Goal: Navigation & Orientation: Find specific page/section

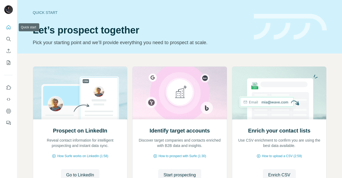
click at [8, 27] on icon "Quick start" at bounding box center [8, 27] width 5 height 5
click at [7, 121] on icon "Feedback" at bounding box center [8, 122] width 5 height 5
click at [9, 26] on icon "Quick start" at bounding box center [8, 27] width 5 height 5
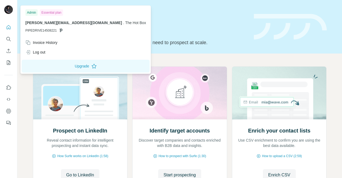
click at [30, 14] on div "Admin" at bounding box center [31, 12] width 12 height 6
click at [64, 25] on div "david@thehotboxsauna.ie . The Hot Box PIPEDRIVE14508221" at bounding box center [85, 26] width 121 height 13
click at [33, 13] on div "Admin" at bounding box center [31, 12] width 12 height 6
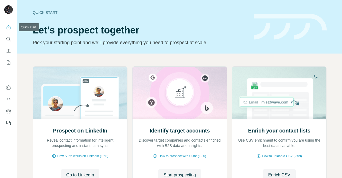
click at [10, 28] on icon "Quick start" at bounding box center [9, 27] width 4 height 4
click at [9, 28] on icon "Quick start" at bounding box center [8, 27] width 5 height 5
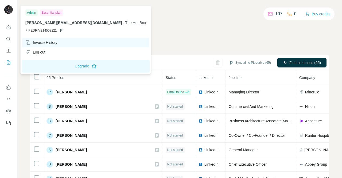
click at [58, 41] on div "Invoice History" at bounding box center [41, 42] width 32 height 5
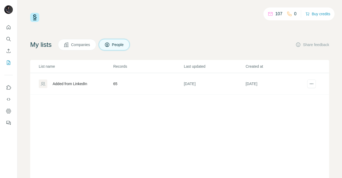
click at [287, 16] on icon at bounding box center [289, 13] width 5 height 5
click at [83, 43] on span "Companies" at bounding box center [81, 44] width 20 height 5
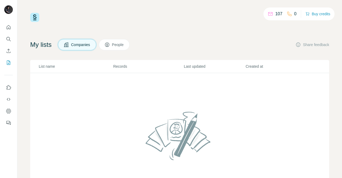
click at [110, 43] on icon at bounding box center [107, 44] width 5 height 5
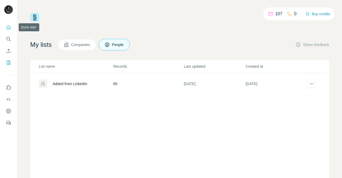
click at [8, 28] on icon "Quick start" at bounding box center [8, 27] width 5 height 5
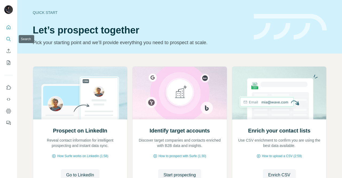
click at [6, 37] on icon "Search" at bounding box center [8, 38] width 5 height 5
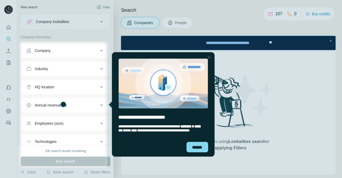
click at [9, 10] on div at bounding box center [171, 20] width 342 height 41
click at [199, 148] on div "******" at bounding box center [198, 147] width 22 height 10
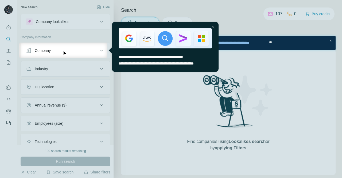
click at [212, 27] on div "Close Step" at bounding box center [213, 27] width 6 height 6
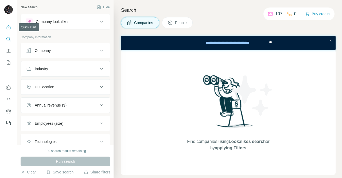
click at [9, 28] on icon "Quick start" at bounding box center [8, 27] width 5 height 5
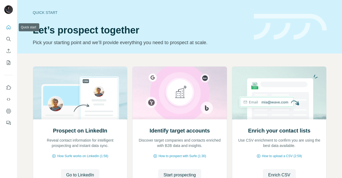
click at [6, 25] on icon "Quick start" at bounding box center [8, 27] width 5 height 5
click at [13, 45] on div at bounding box center [8, 73] width 17 height 108
click at [7, 90] on icon "Use Surfe on LinkedIn" at bounding box center [8, 87] width 5 height 5
